Goal: Task Accomplishment & Management: Manage account settings

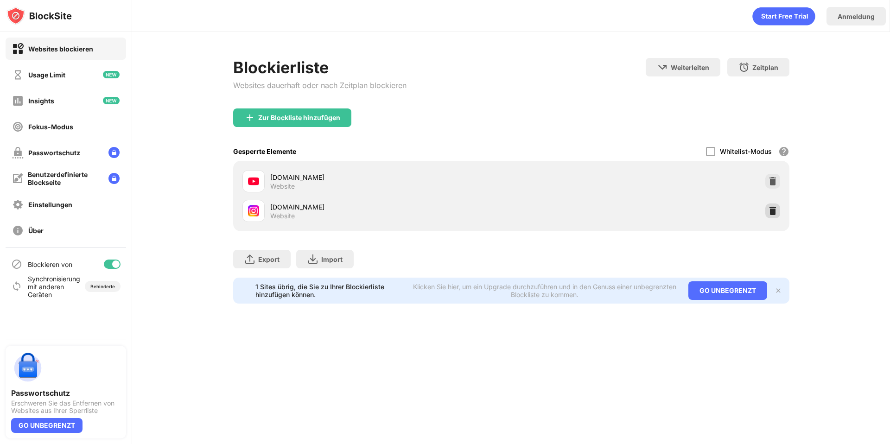
click at [770, 210] on img at bounding box center [772, 210] width 9 height 9
